Goal: Information Seeking & Learning: Learn about a topic

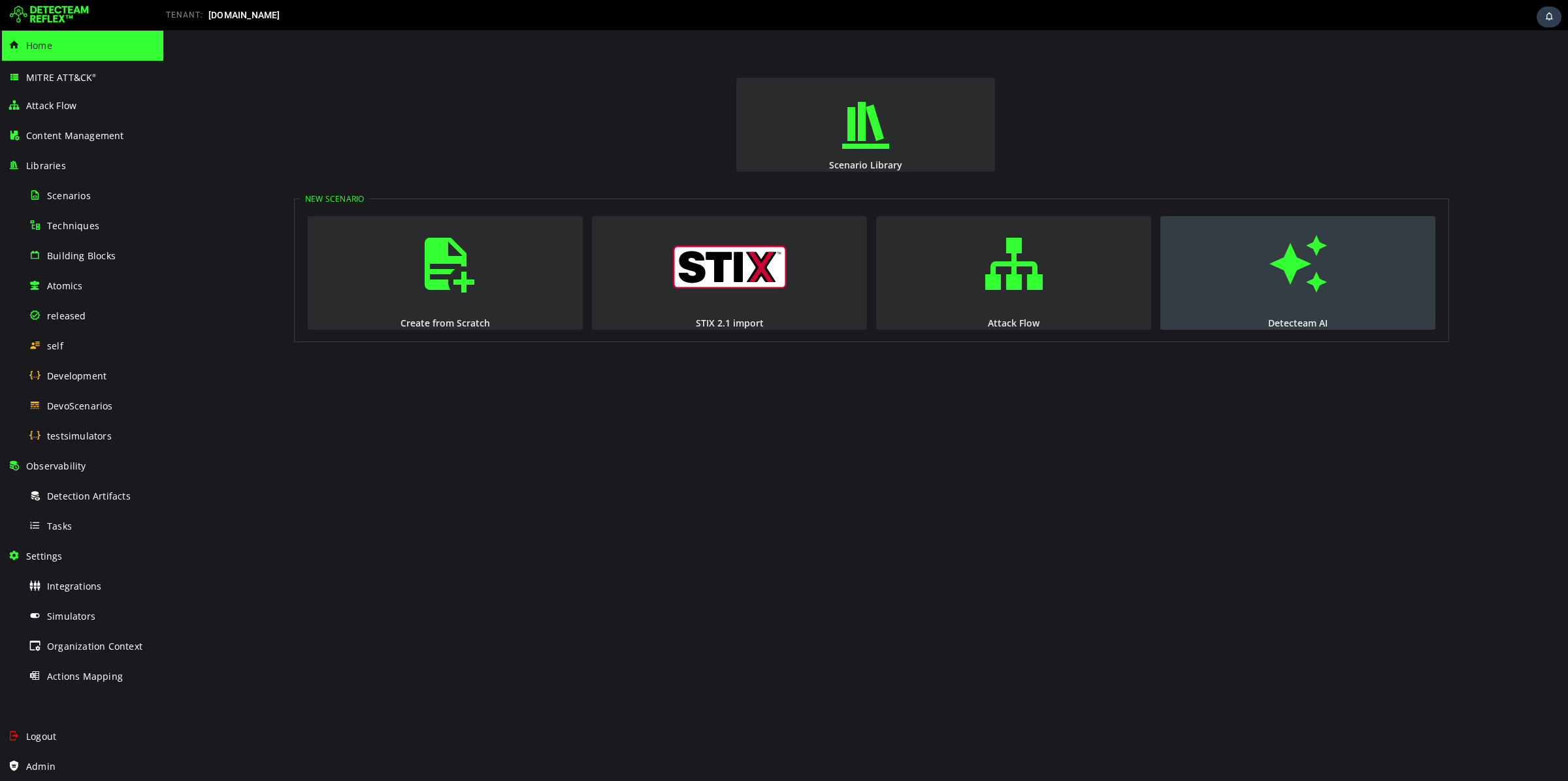
click at [1304, 283] on span "button" at bounding box center [1298, 264] width 13 height 89
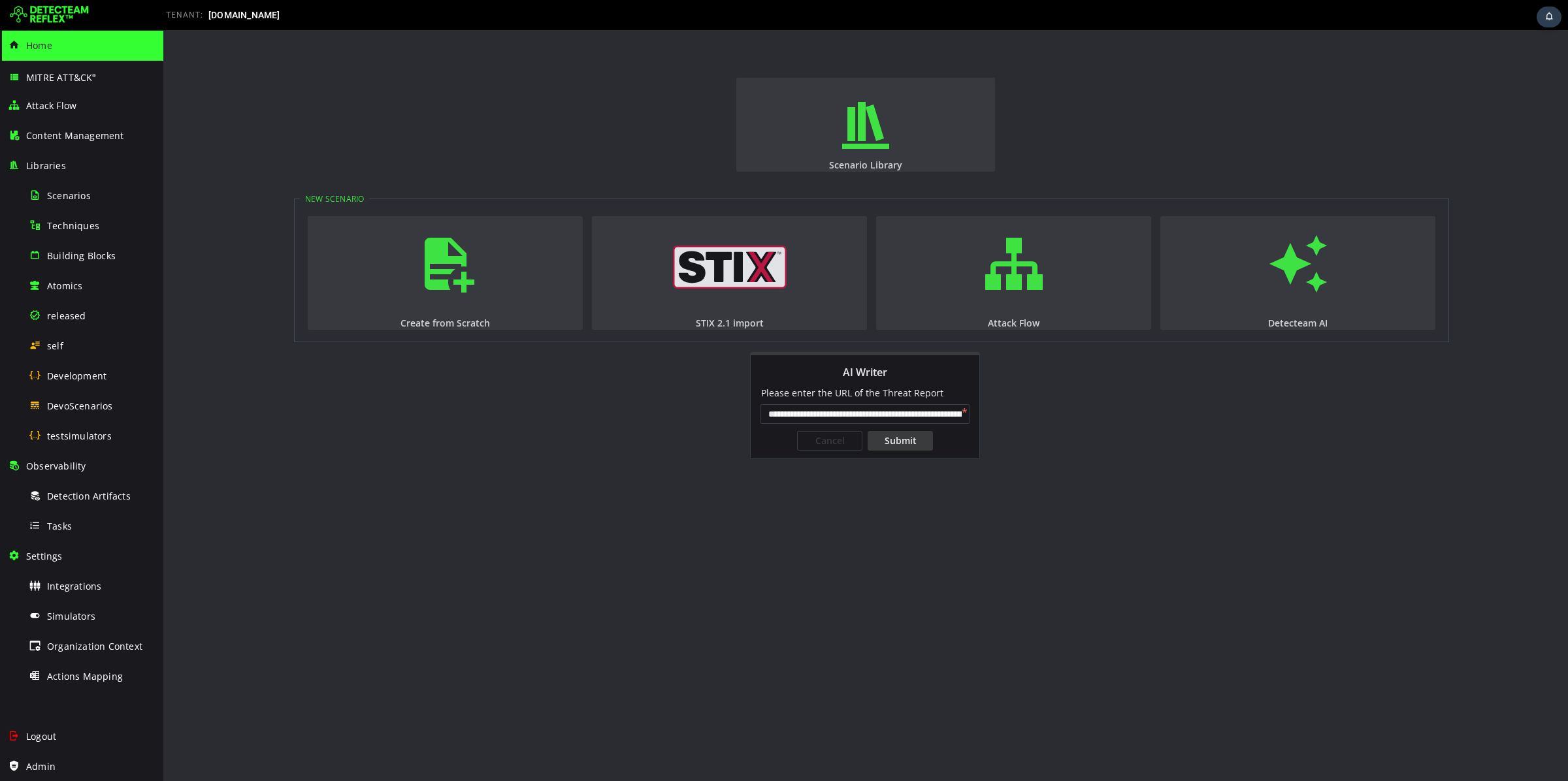
scroll to position [0, 105]
type input "**********"
click at [888, 441] on div "Submit" at bounding box center [900, 441] width 65 height 20
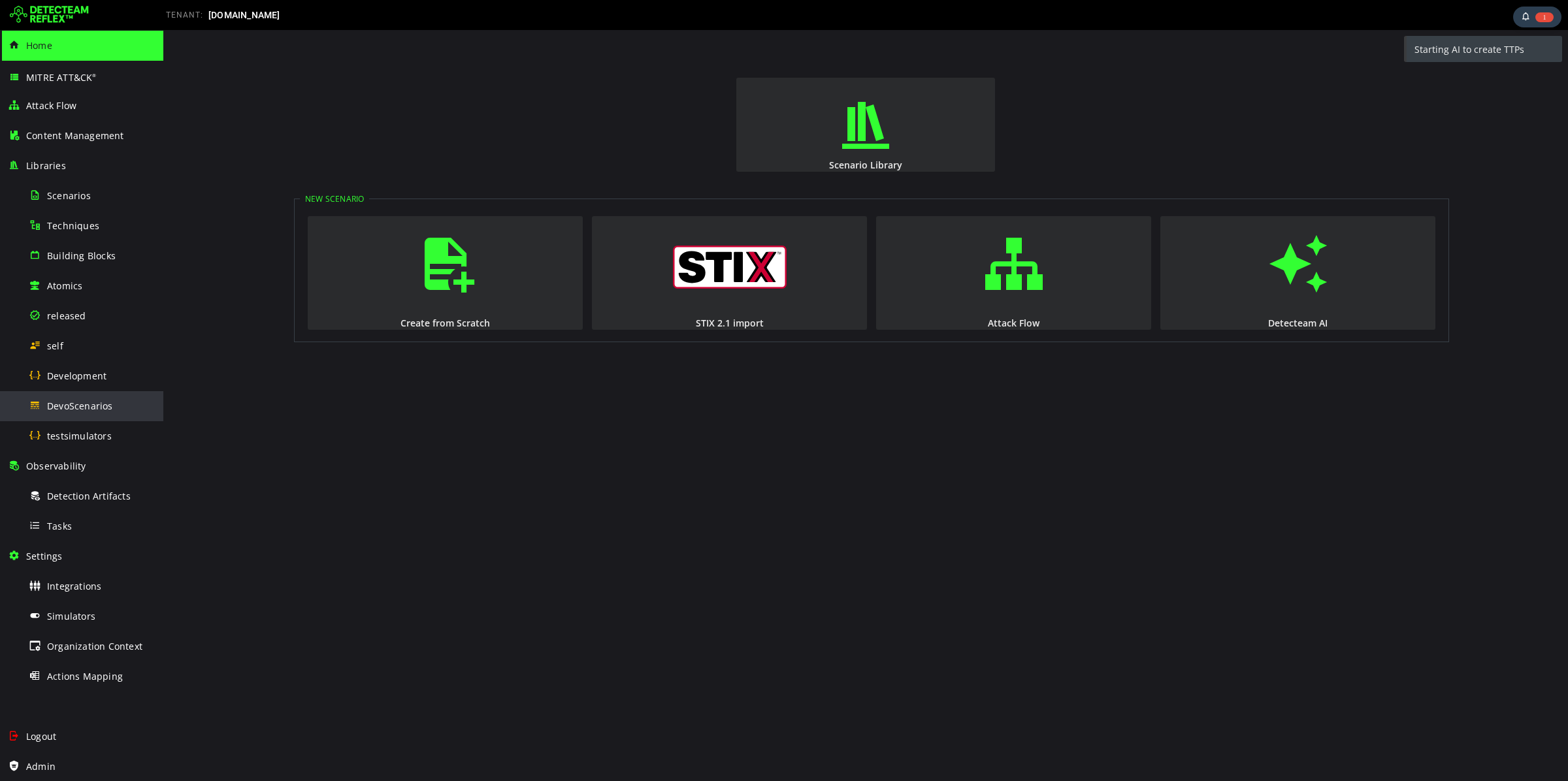
click at [88, 413] on div "DevoScenarios" at bounding box center [92, 405] width 127 height 29
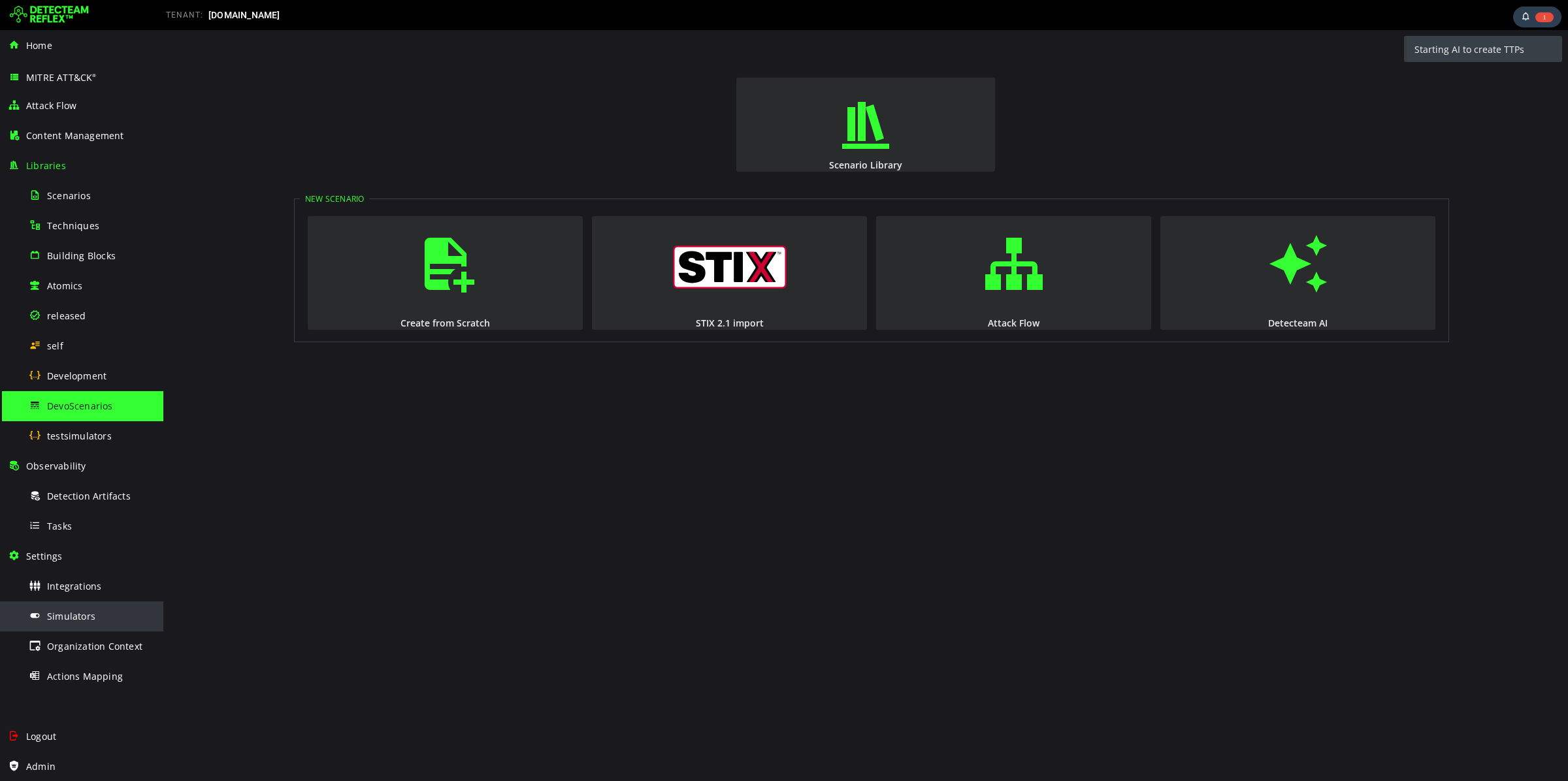
click at [80, 612] on span "Simulators" at bounding box center [71, 616] width 48 height 12
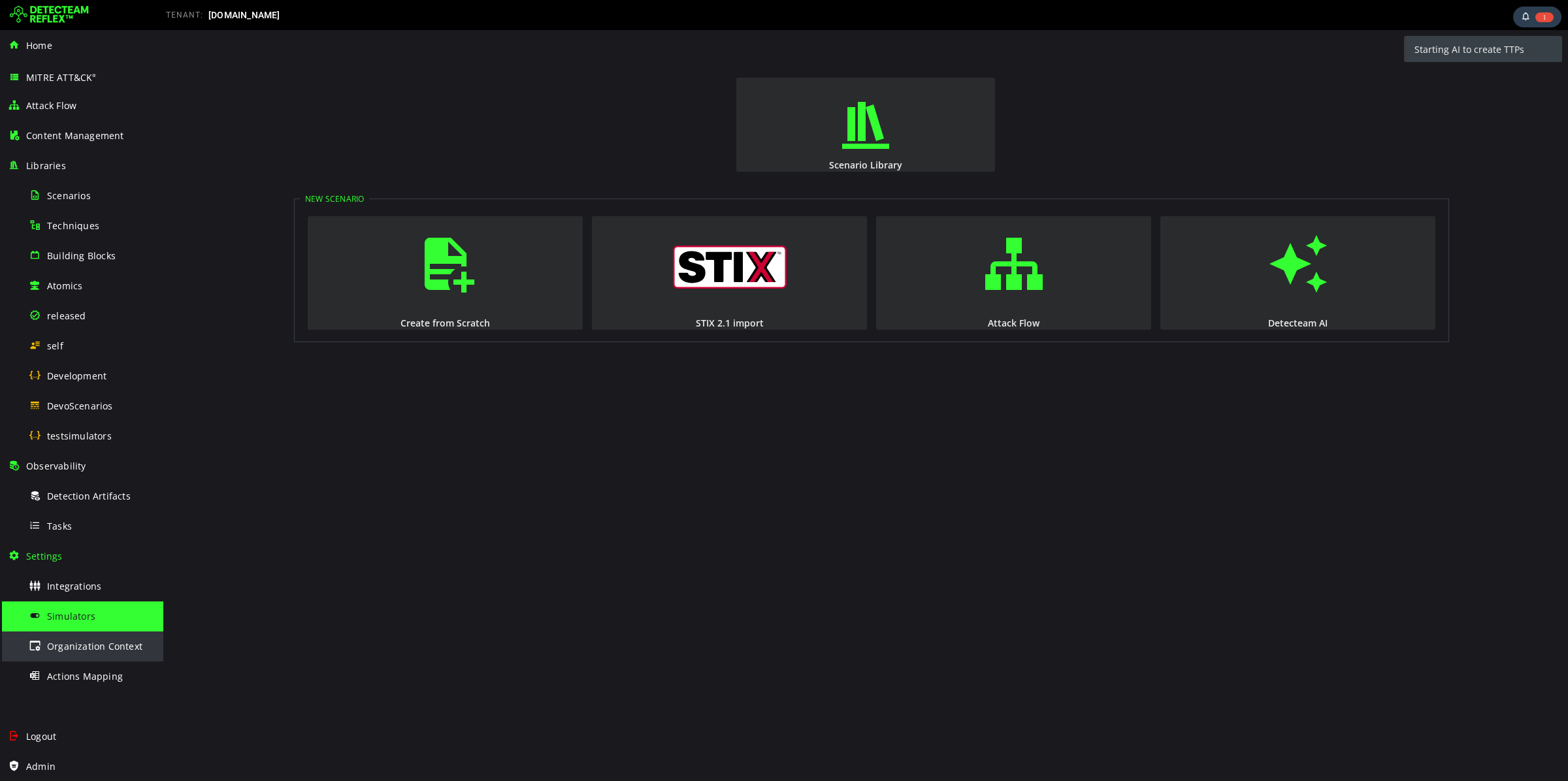
click at [121, 644] on span "Organization Context" at bounding box center [94, 646] width 96 height 12
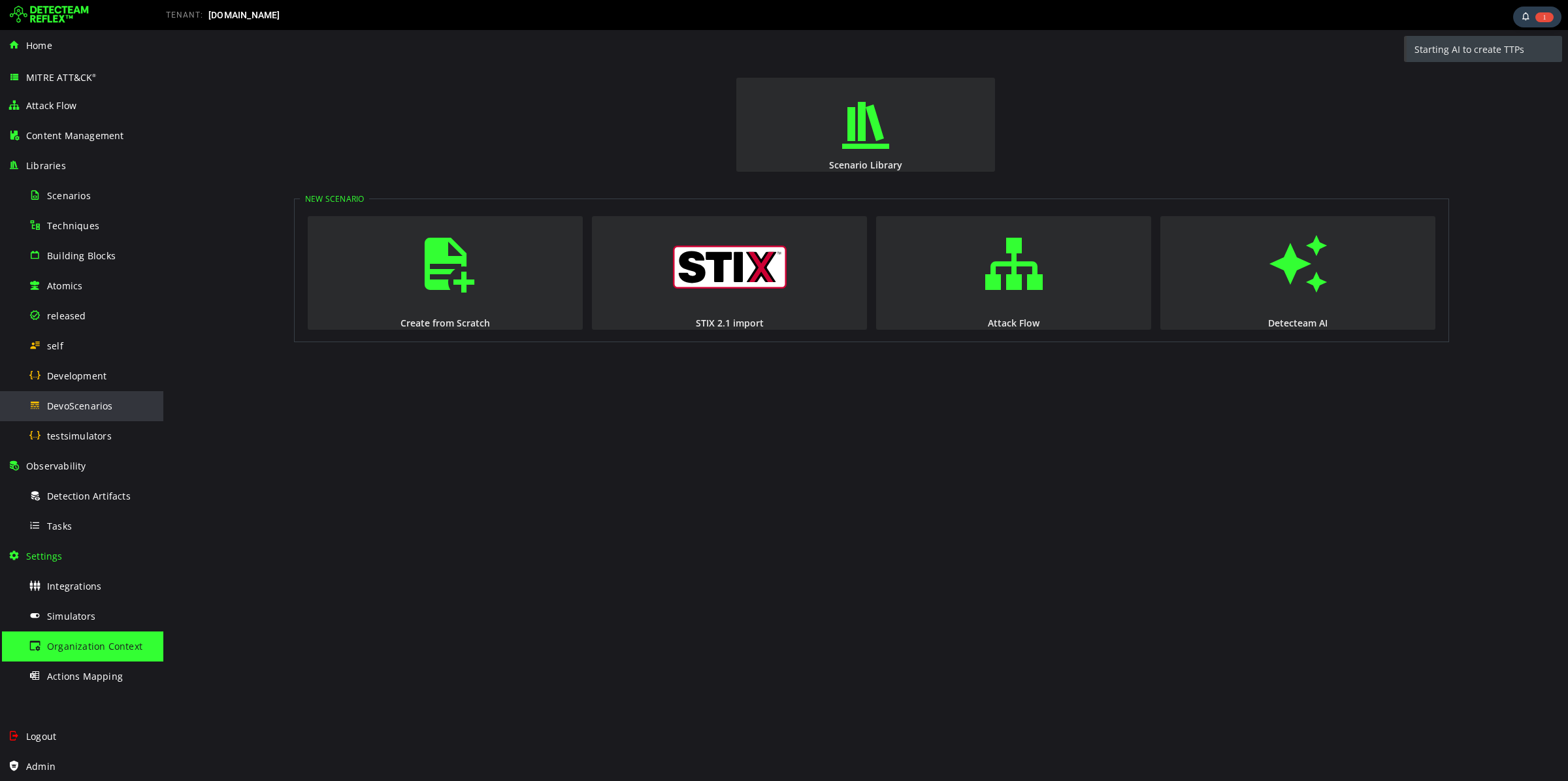
click at [72, 408] on span "DevoScenarios" at bounding box center [79, 406] width 66 height 12
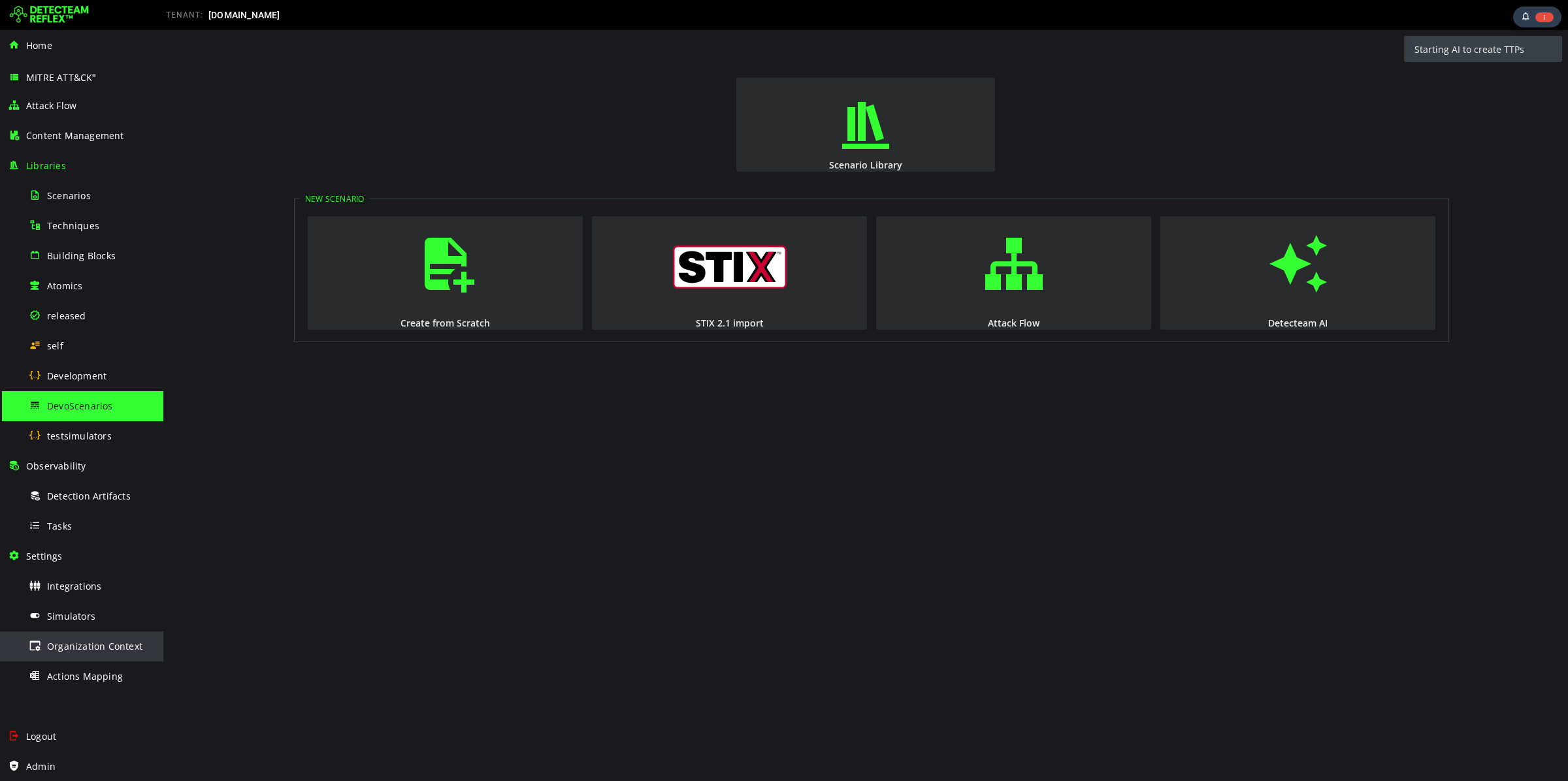
click at [83, 637] on div "Organization Context" at bounding box center [92, 646] width 127 height 29
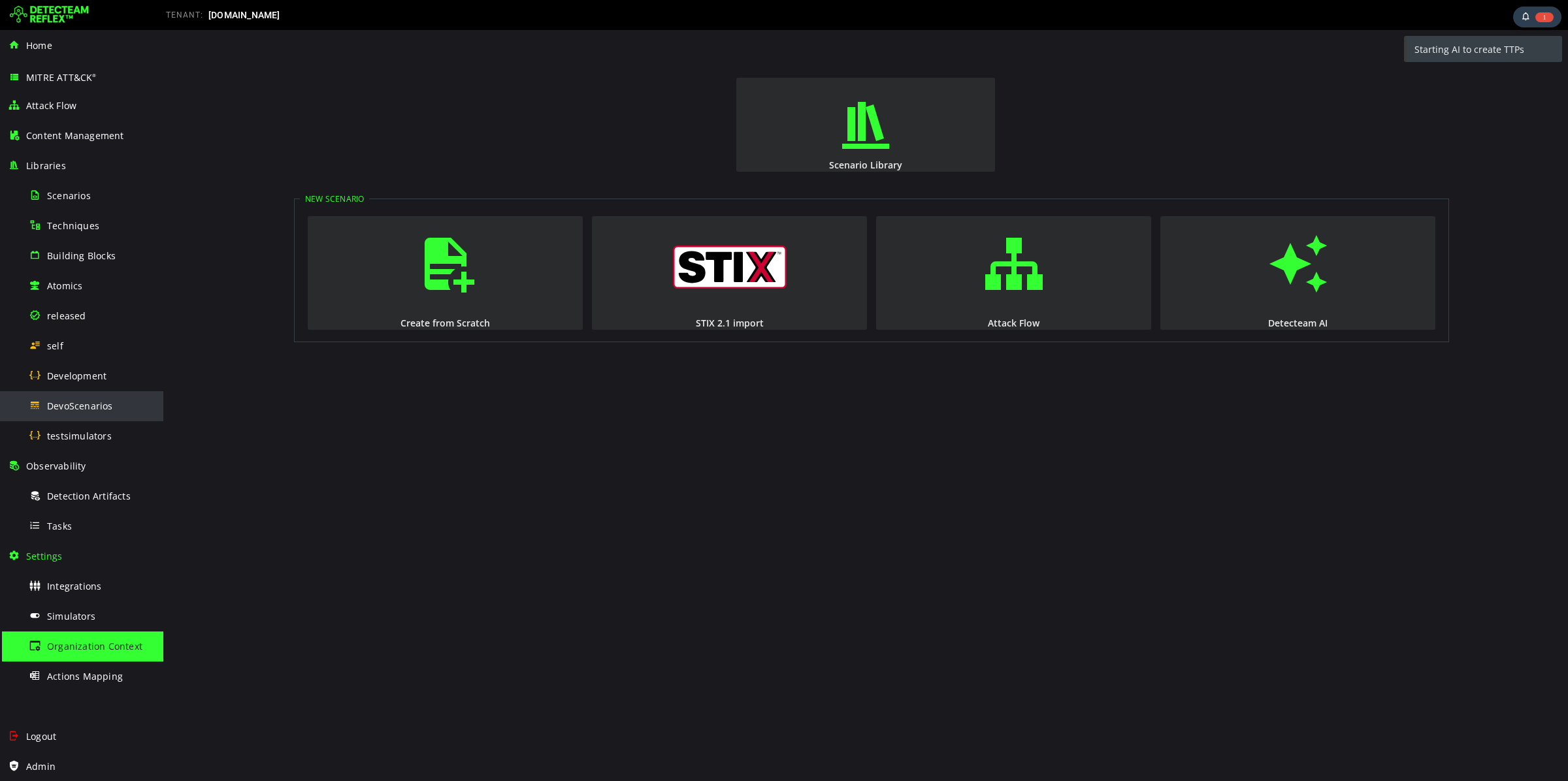
click at [99, 406] on span "DevoScenarios" at bounding box center [79, 406] width 66 height 12
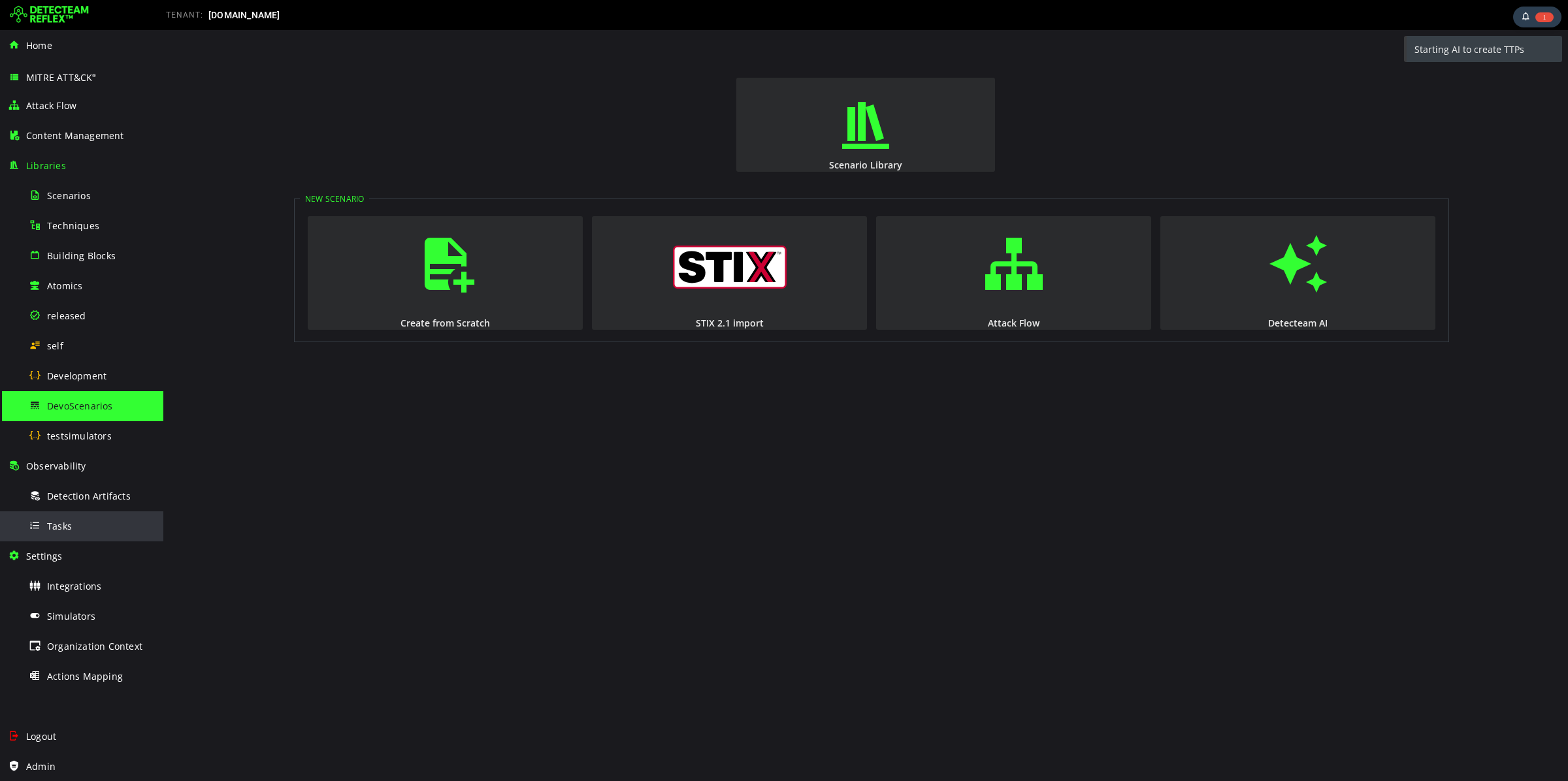
click at [76, 518] on div "Tasks" at bounding box center [92, 526] width 127 height 29
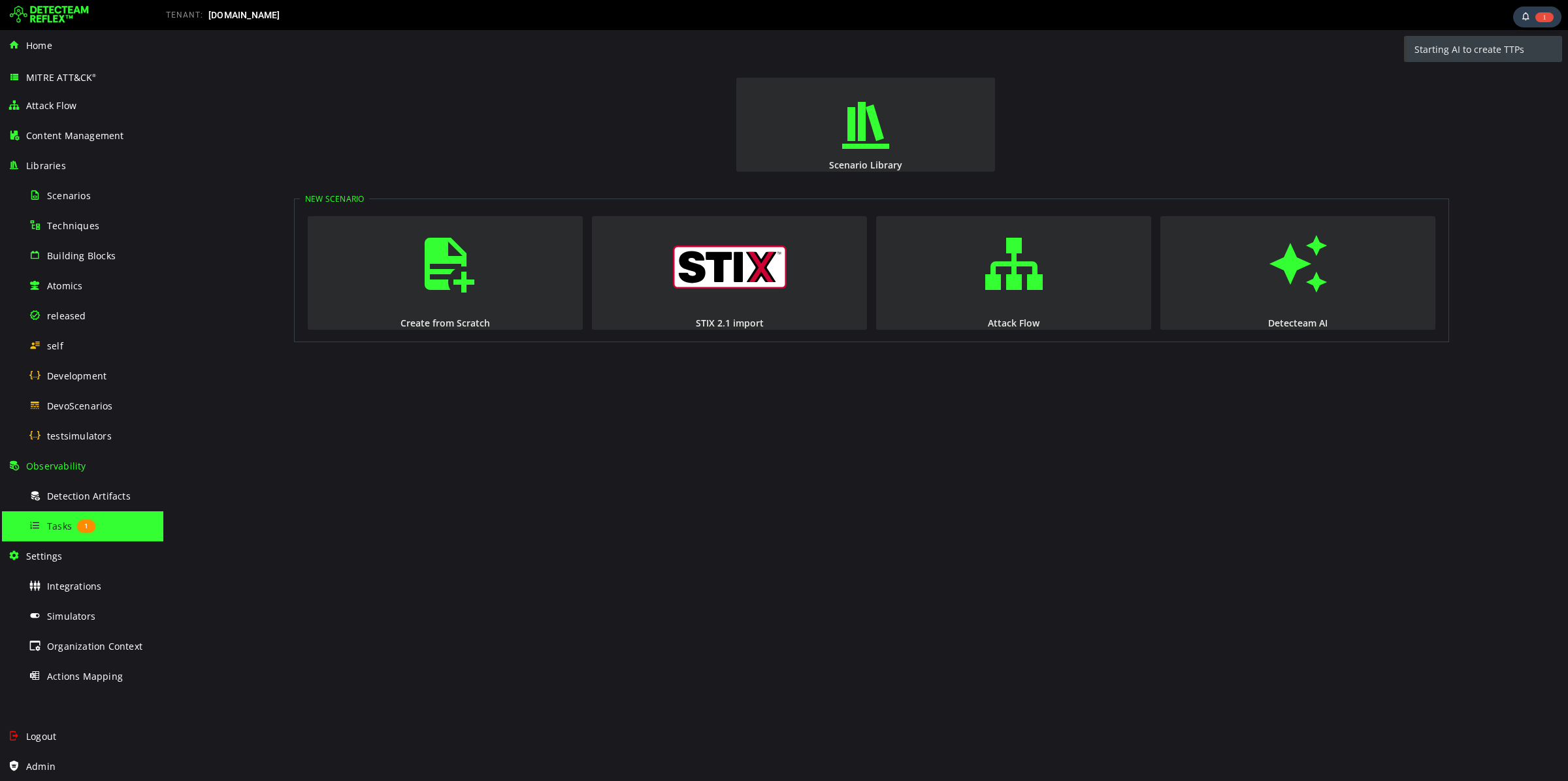
click at [52, 527] on span "Tasks" at bounding box center [59, 526] width 25 height 12
click at [56, 41] on div "Home" at bounding box center [82, 45] width 148 height 30
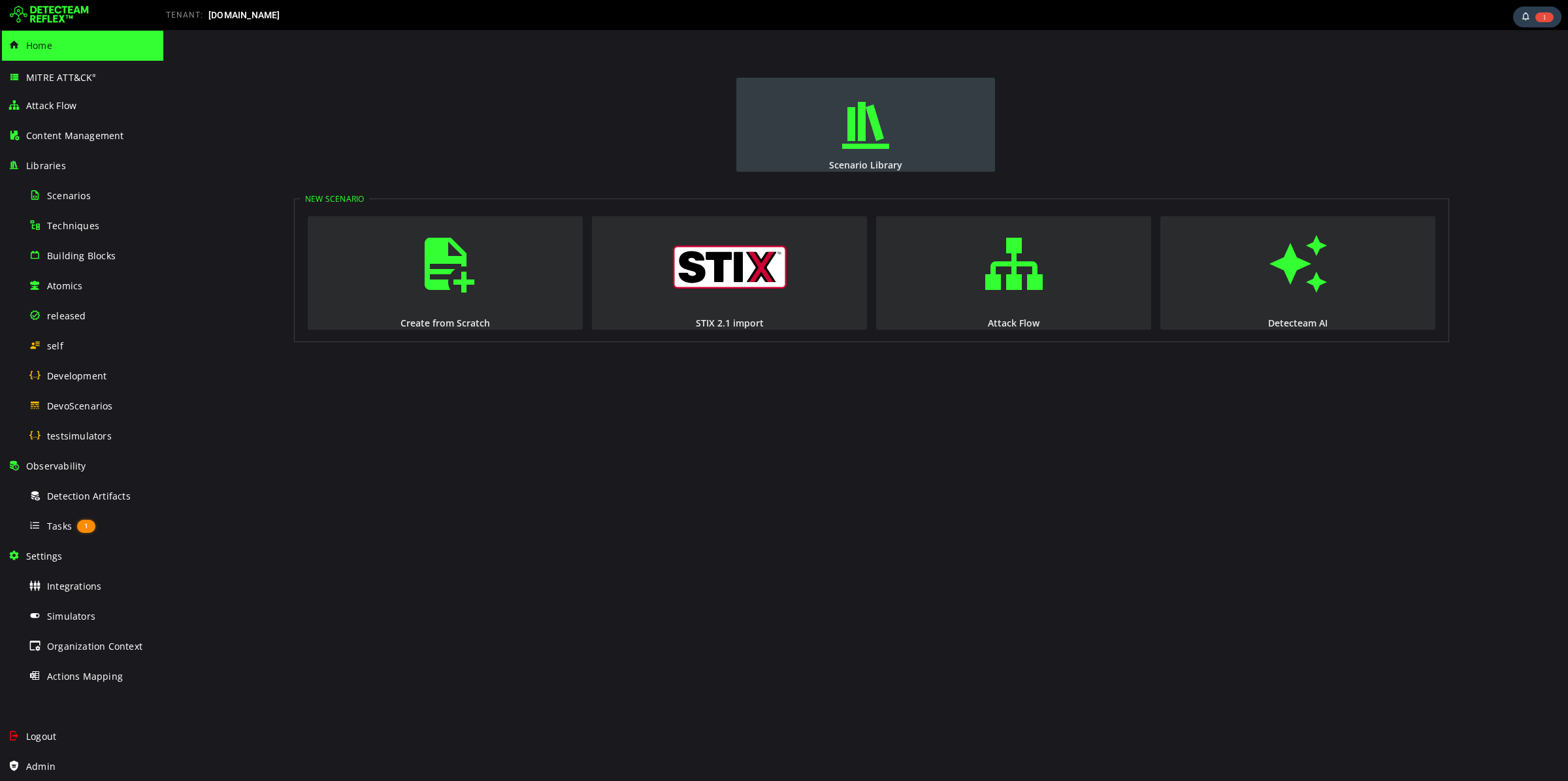
click at [866, 146] on span "button" at bounding box center [865, 125] width 13 height 89
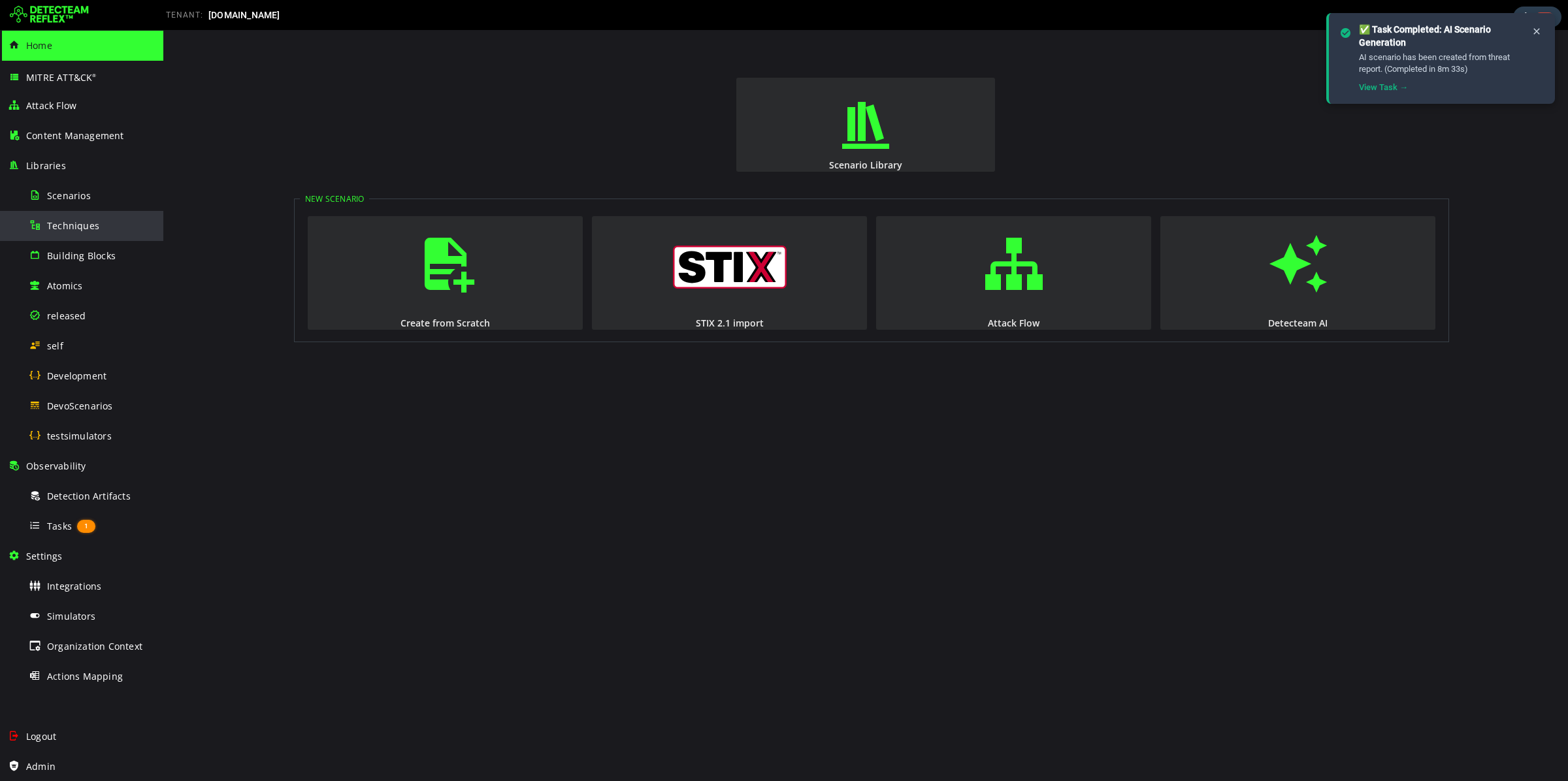
click at [65, 226] on span "Techniques" at bounding box center [73, 226] width 52 height 12
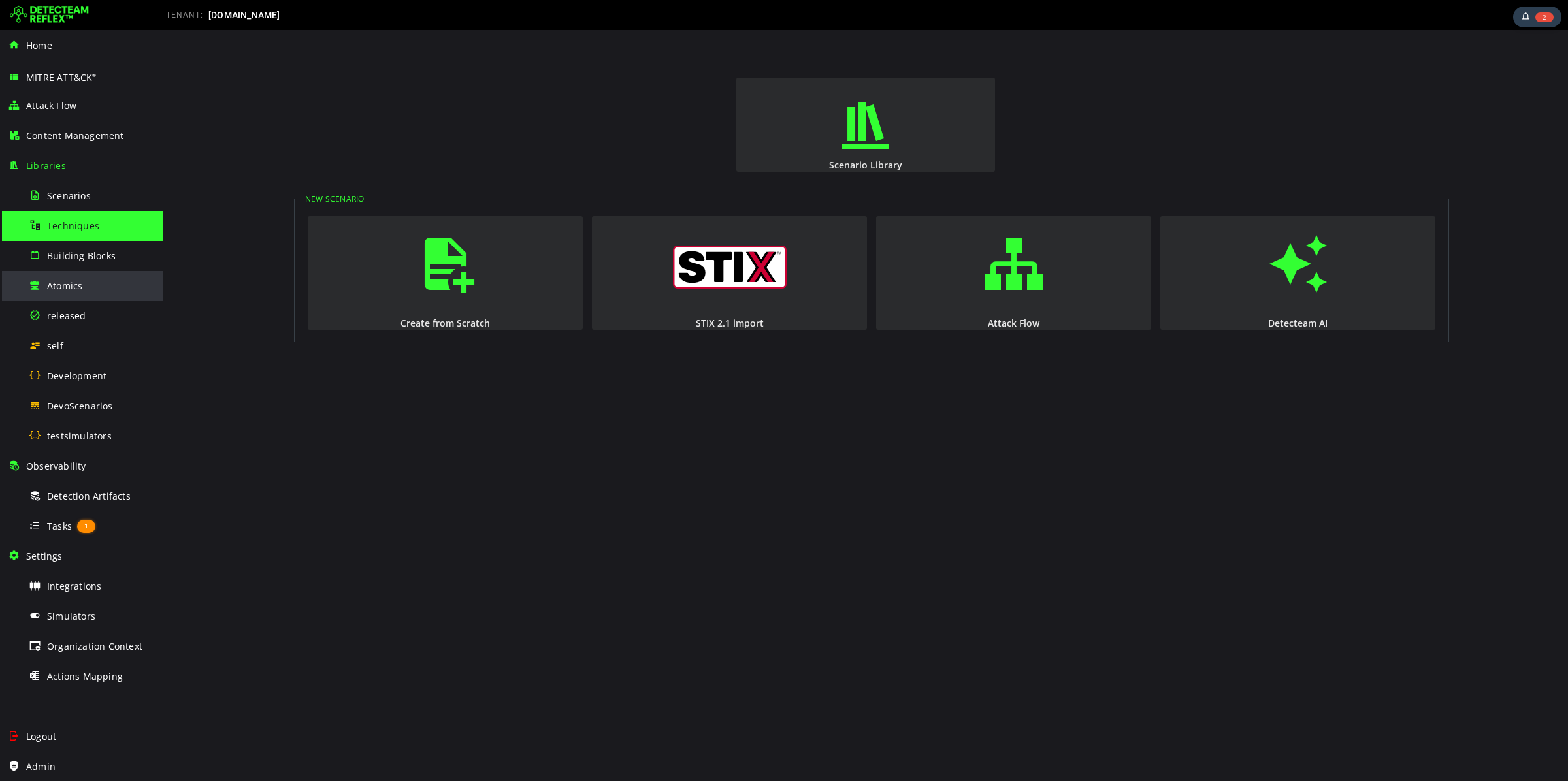
click at [97, 287] on div "Atomics" at bounding box center [92, 285] width 127 height 29
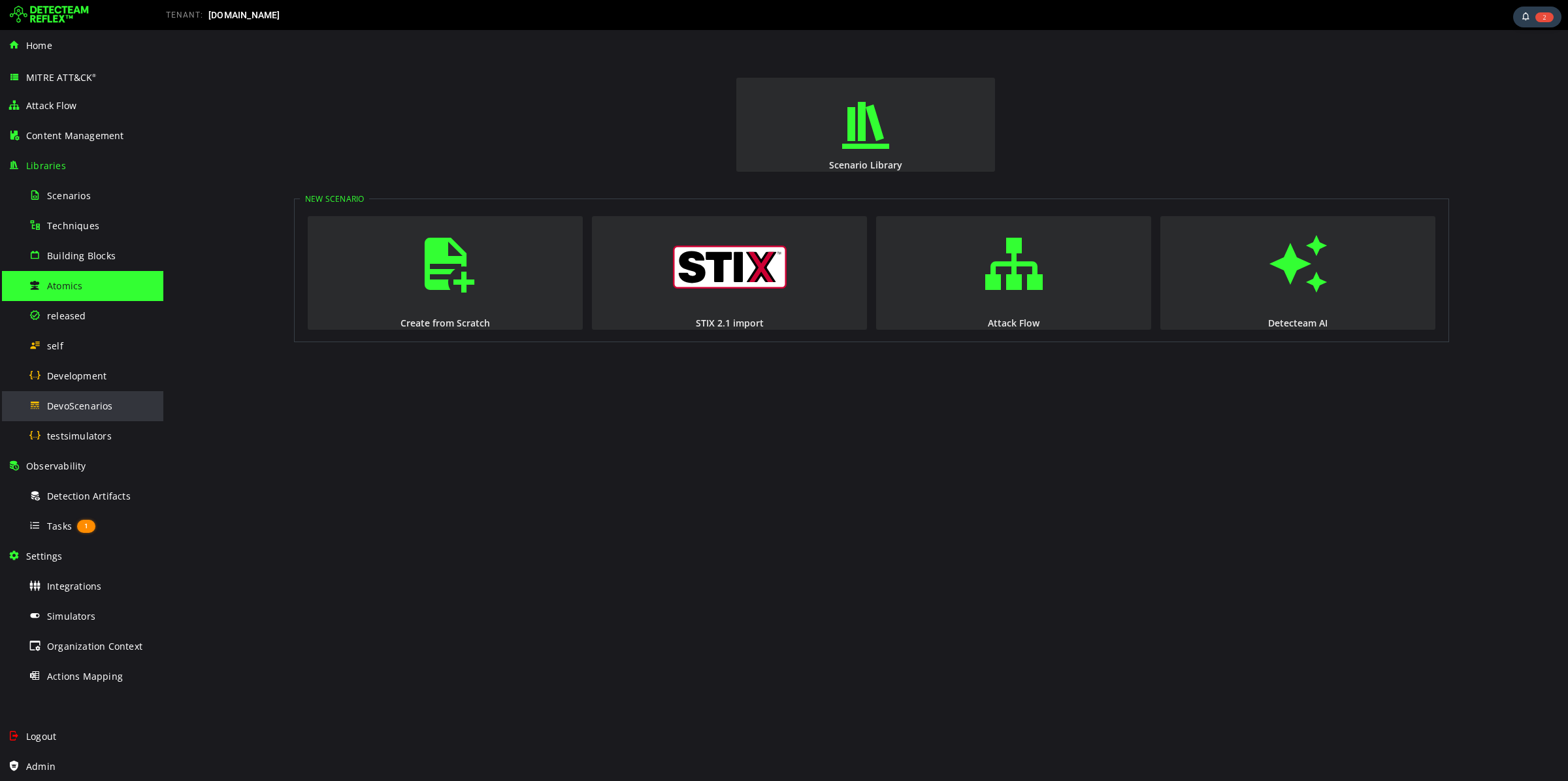
click at [96, 397] on div "DevoScenarios" at bounding box center [92, 405] width 127 height 29
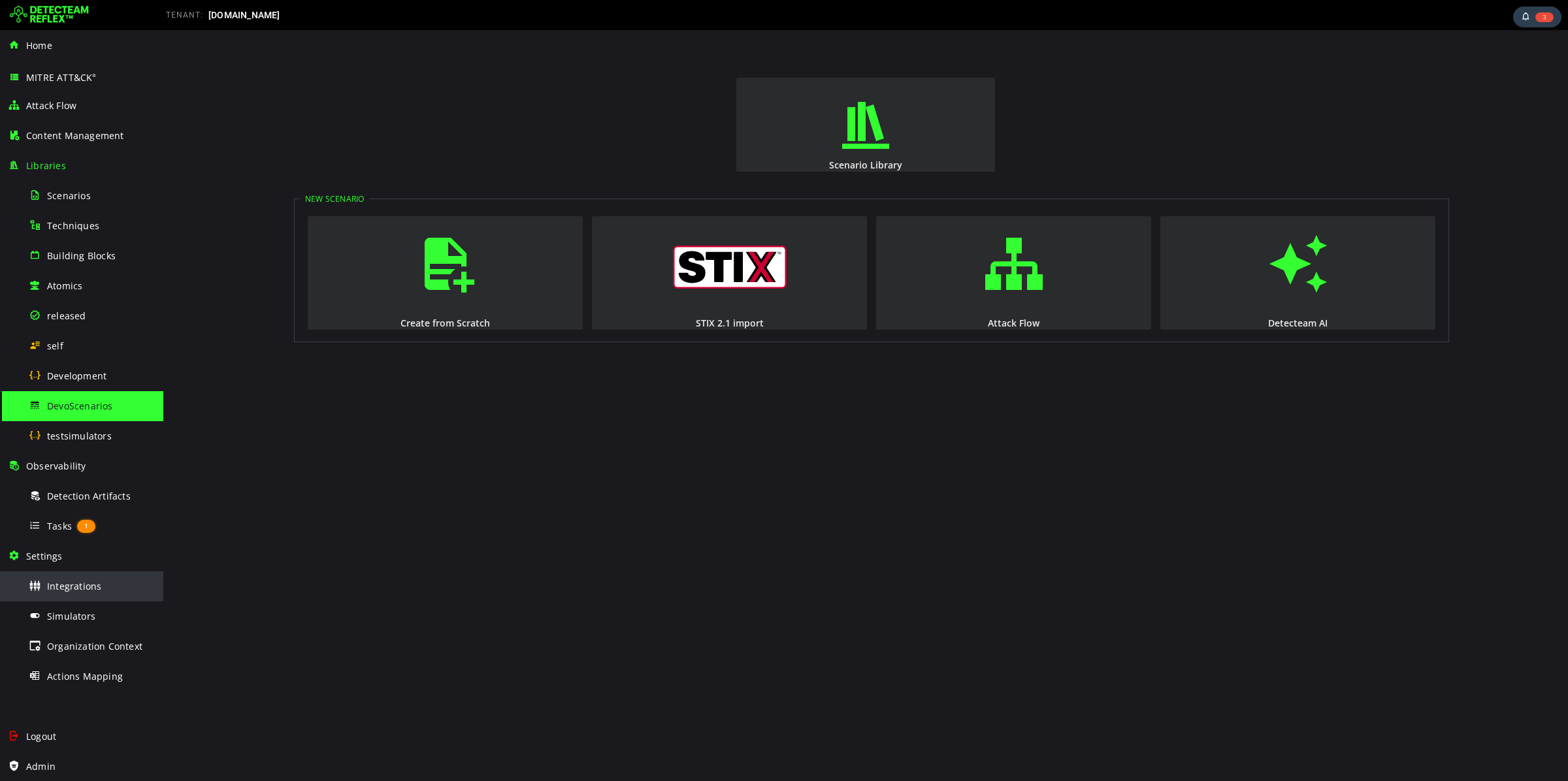
click at [94, 595] on div "Integrations" at bounding box center [92, 586] width 127 height 29
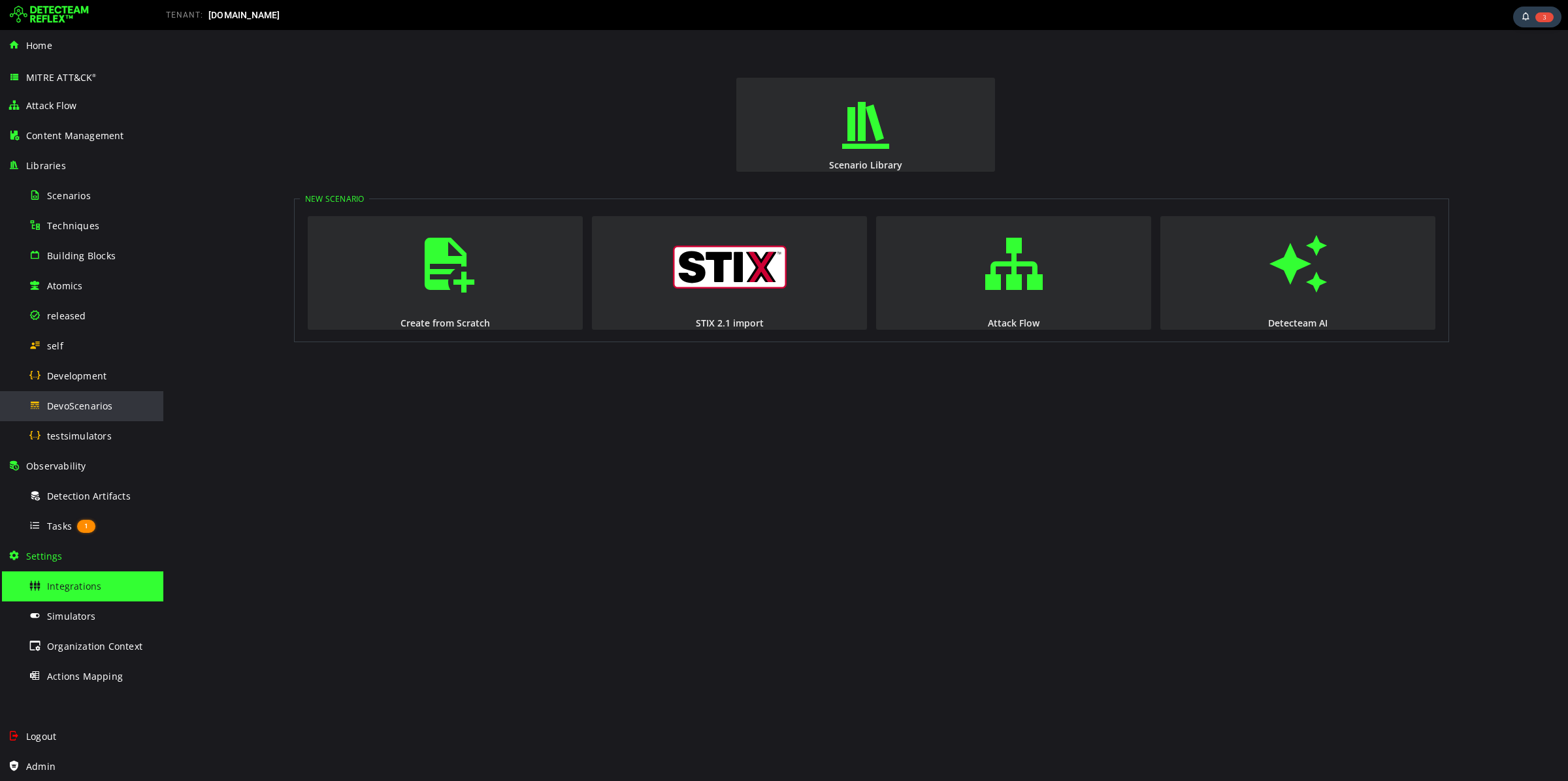
click at [109, 397] on div "DevoScenarios" at bounding box center [92, 405] width 127 height 29
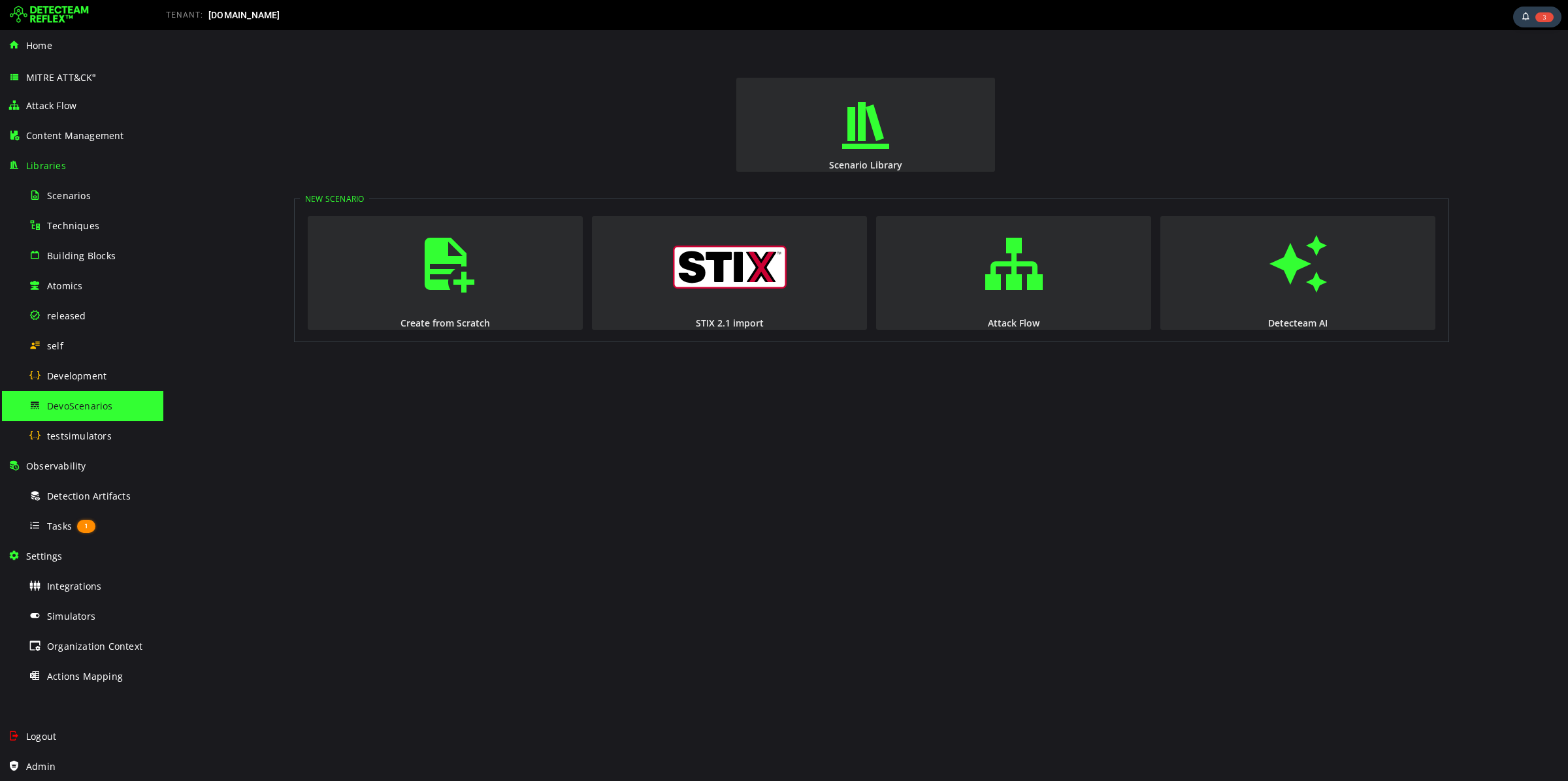
click at [69, 414] on div "DevoScenarios" at bounding box center [92, 405] width 127 height 29
click at [83, 224] on span "Techniques" at bounding box center [73, 226] width 52 height 12
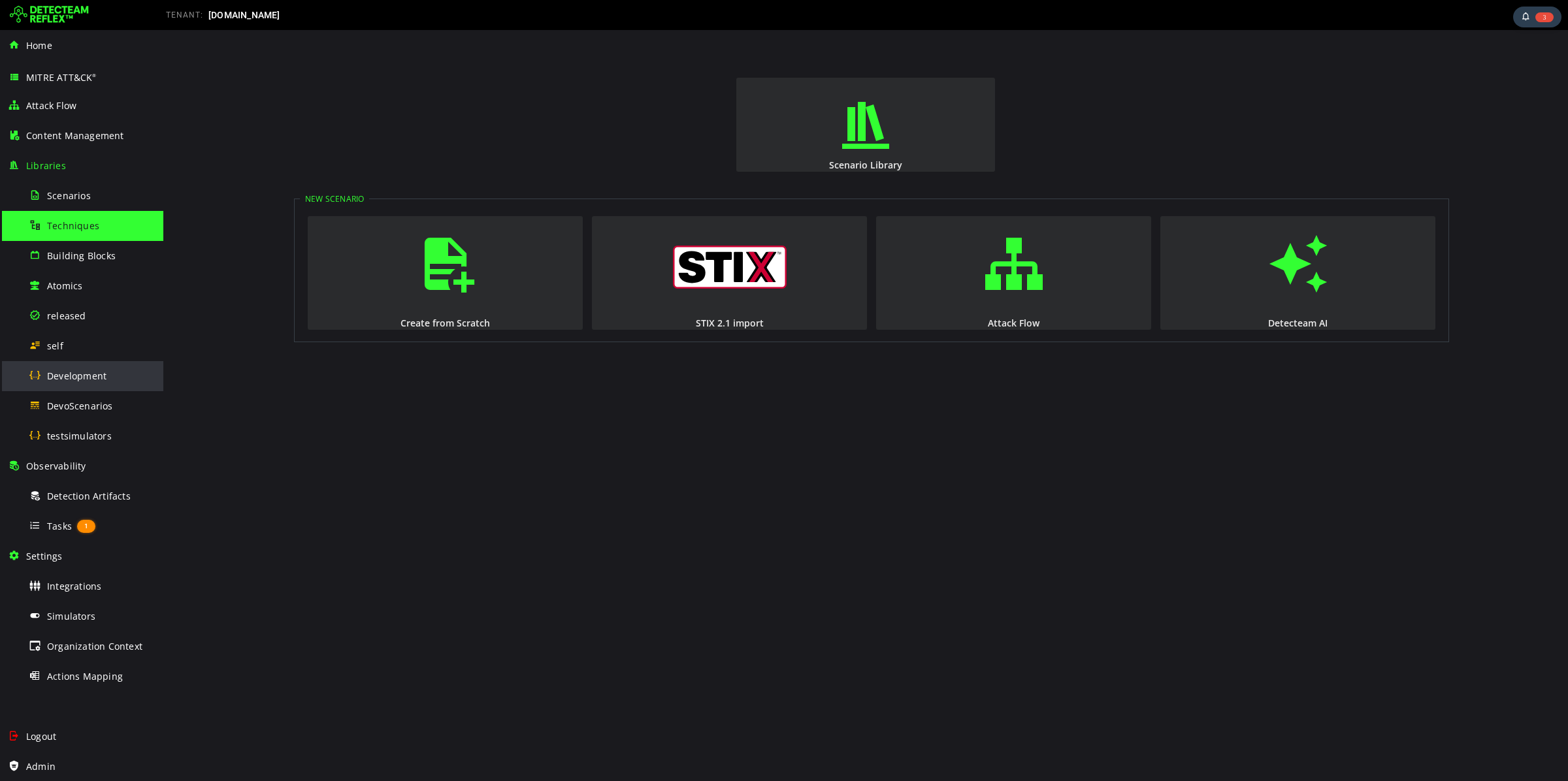
click at [112, 374] on div "Development" at bounding box center [92, 376] width 127 height 29
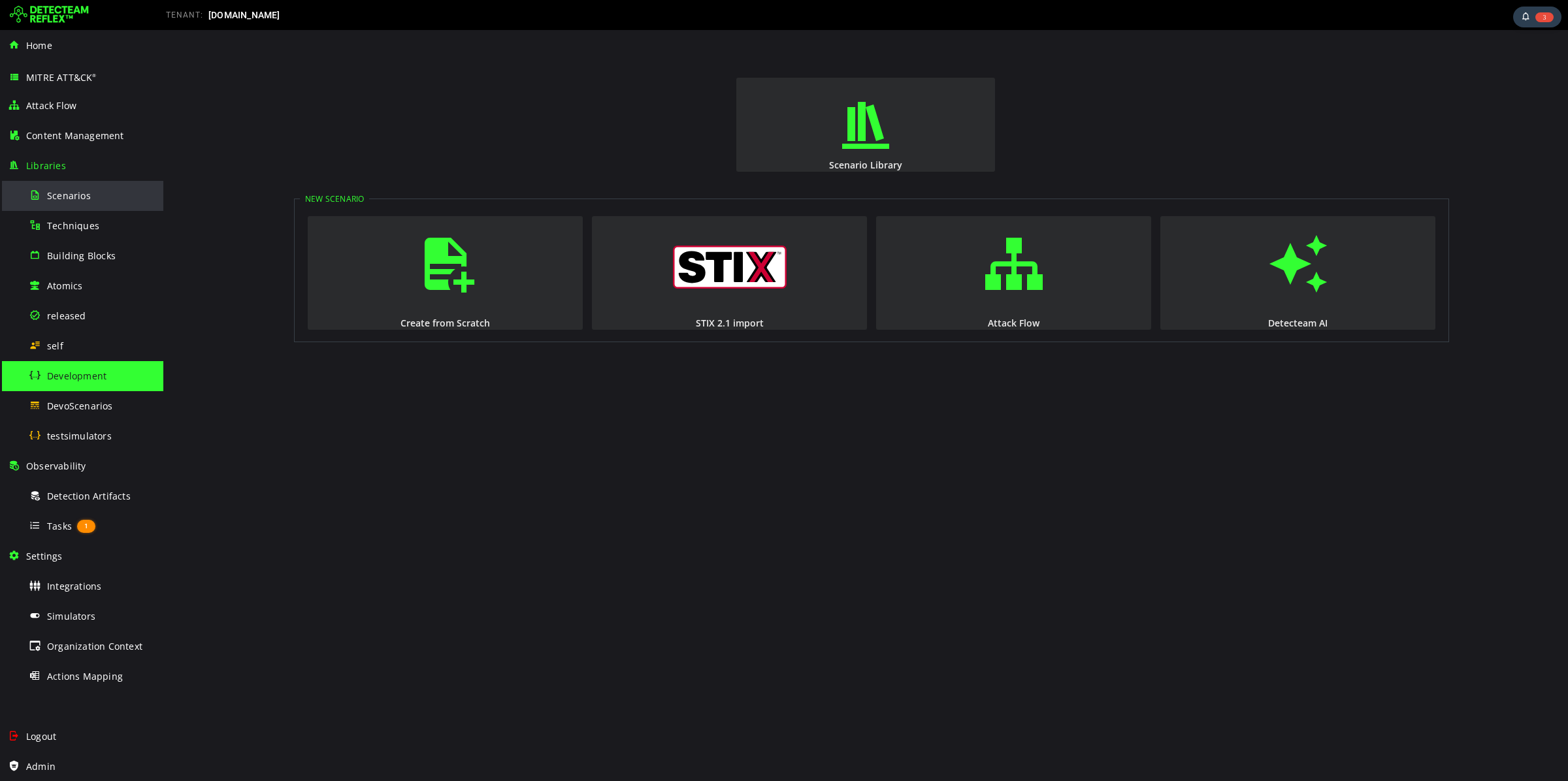
click at [79, 203] on div "Scenarios" at bounding box center [92, 195] width 127 height 29
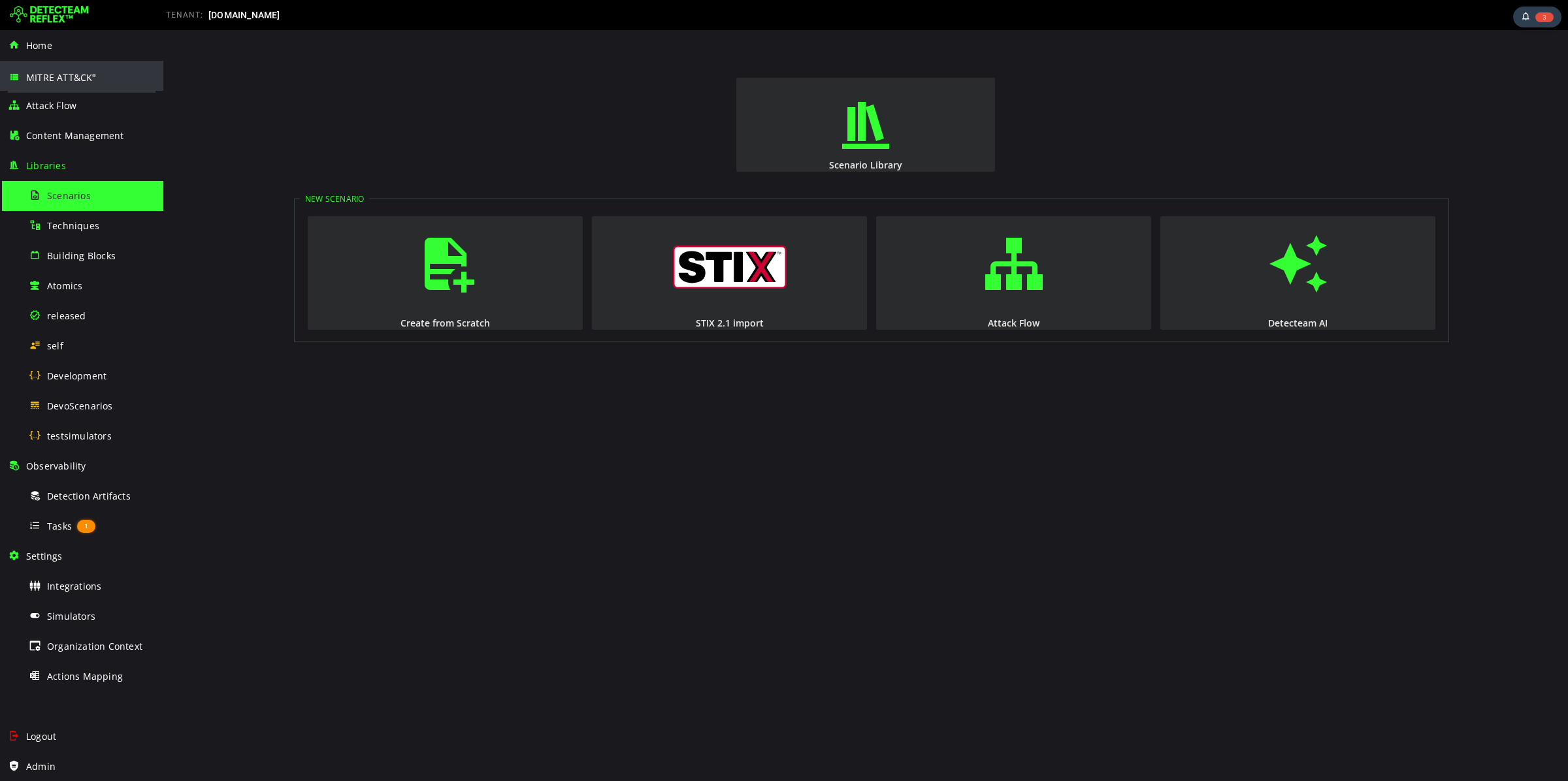
click at [31, 81] on span "MITRE ATT&CK ®" at bounding box center [62, 77] width 71 height 12
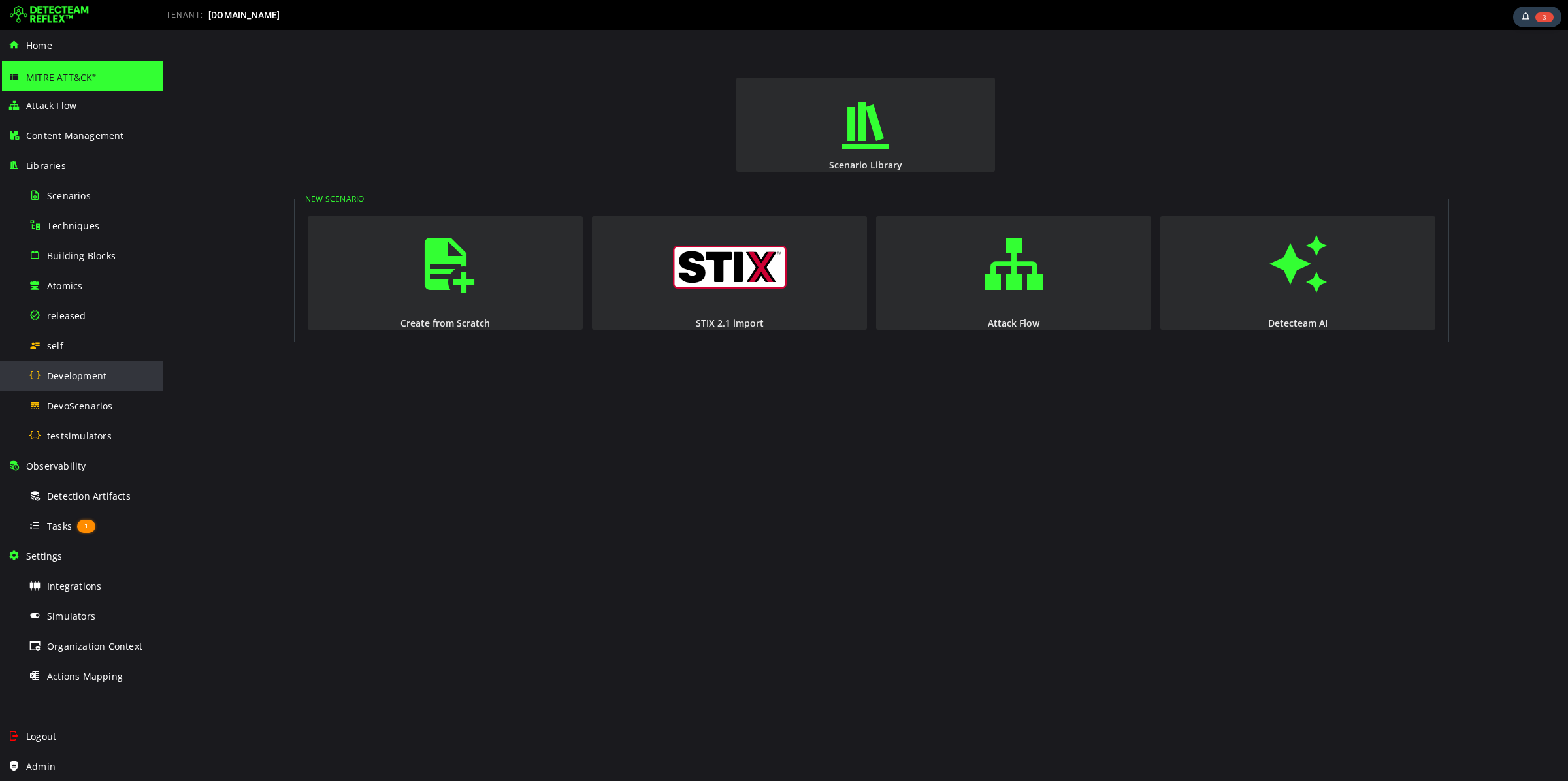
click at [85, 380] on span "Development" at bounding box center [77, 376] width 60 height 12
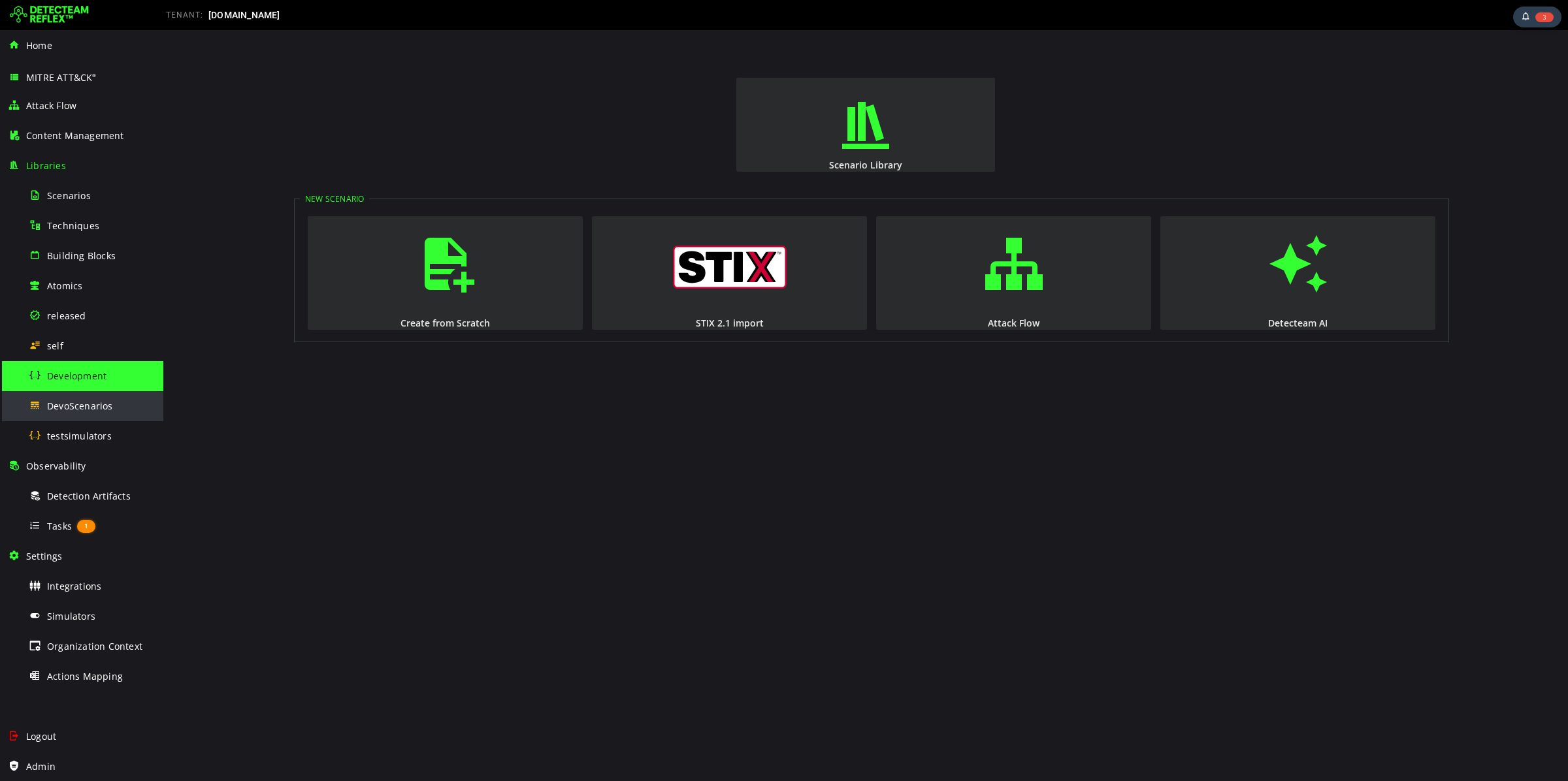
click at [113, 401] on div "DevoScenarios" at bounding box center [92, 405] width 127 height 29
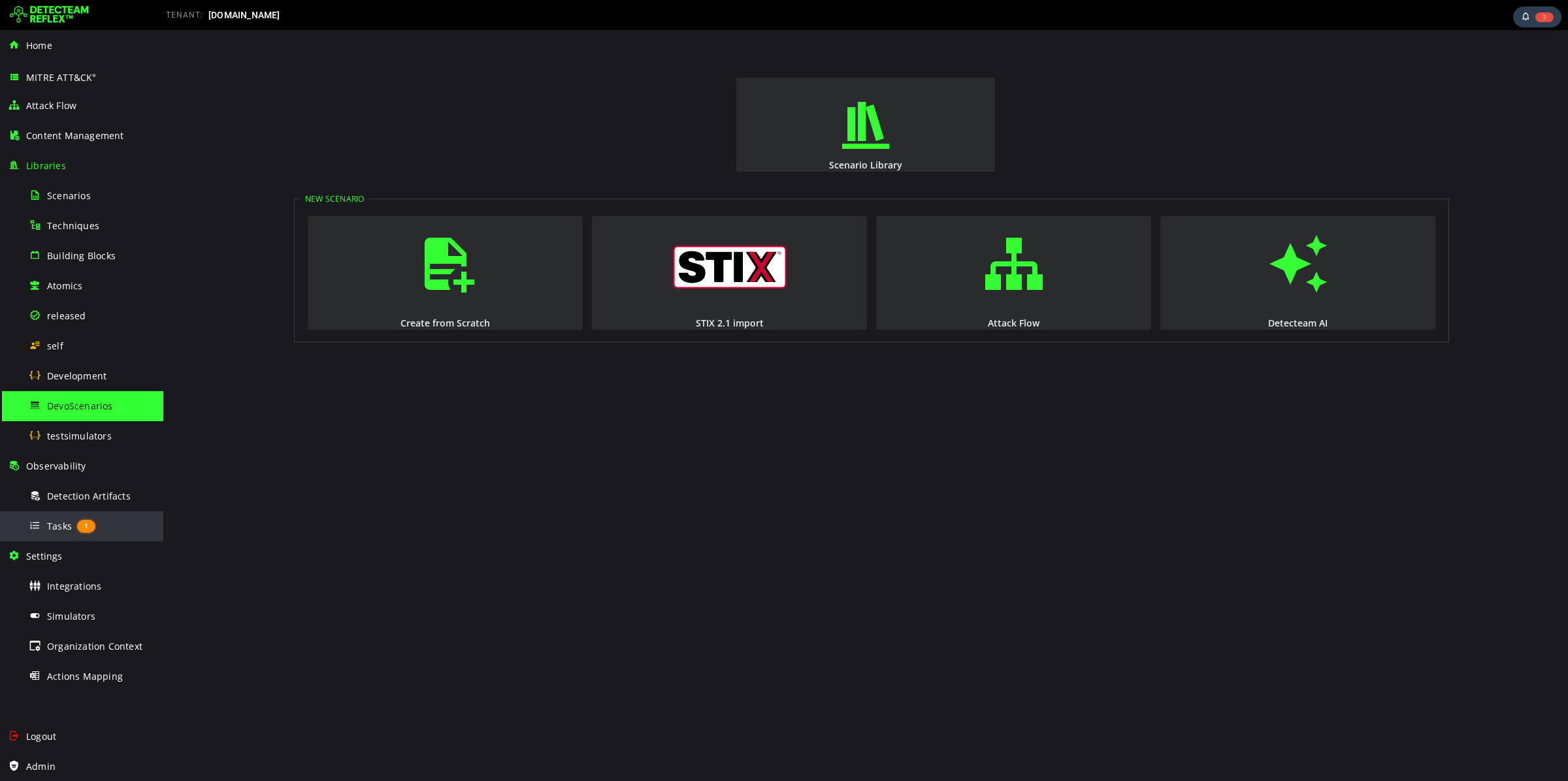
click at [49, 524] on span "Tasks" at bounding box center [59, 526] width 25 height 12
